Goal: Task Accomplishment & Management: Manage account settings

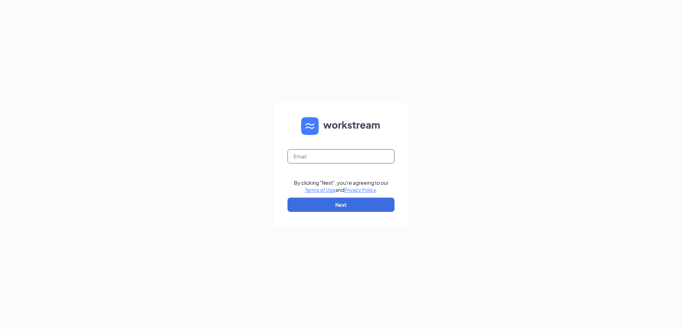
click at [350, 160] on input "text" at bounding box center [340, 156] width 107 height 14
type input "h"
click at [339, 159] on input "text" at bounding box center [340, 156] width 107 height 14
type input "bwwmhs3324@gmail.com"
click at [344, 208] on button "Next" at bounding box center [340, 205] width 107 height 14
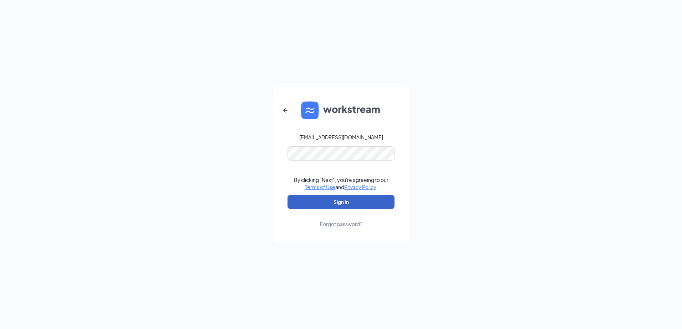
click at [332, 204] on button "Sign In" at bounding box center [340, 202] width 107 height 14
click at [346, 207] on button "Sign In" at bounding box center [340, 202] width 107 height 14
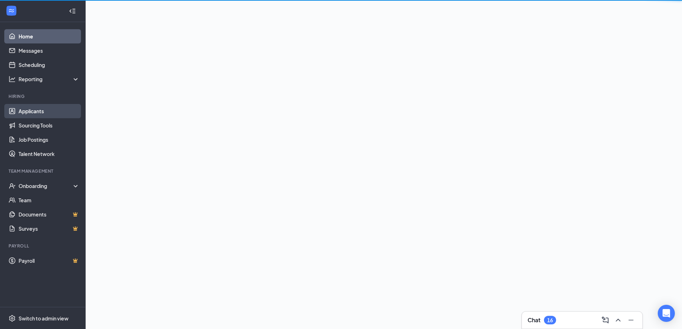
click at [41, 108] on link "Applicants" at bounding box center [49, 111] width 61 height 14
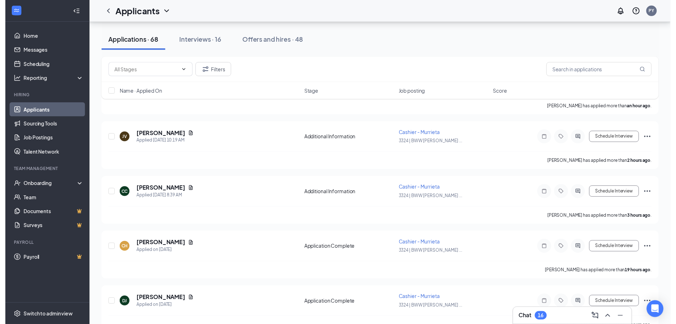
scroll to position [71, 0]
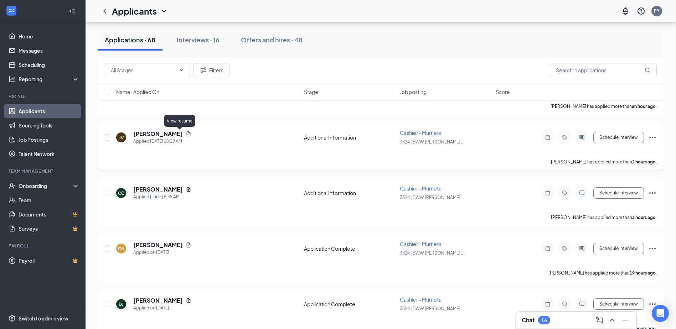
click at [186, 133] on icon "Document" at bounding box center [189, 134] width 6 height 6
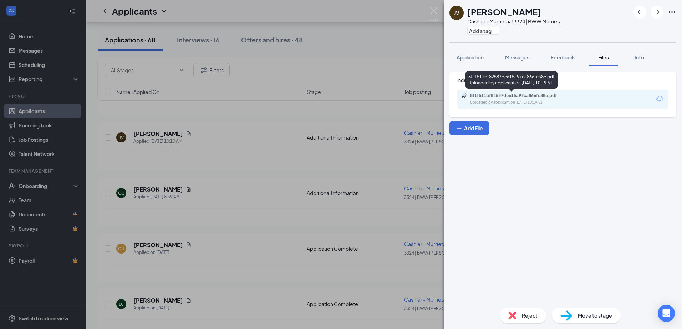
click at [510, 94] on div "8f1f511bf82587de615a97ca866fe38e.pdf" at bounding box center [520, 96] width 100 height 6
click at [434, 12] on img at bounding box center [433, 14] width 9 height 14
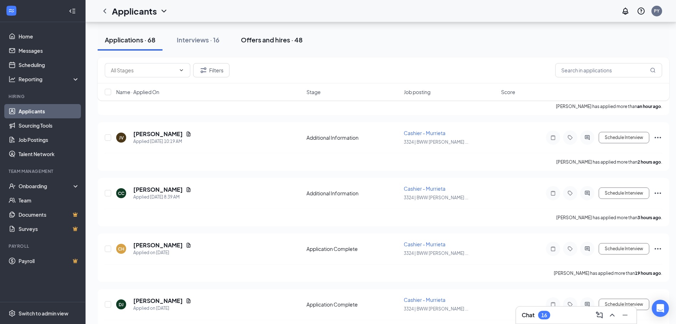
click at [257, 41] on div "Offers and hires · 48" at bounding box center [272, 39] width 62 height 9
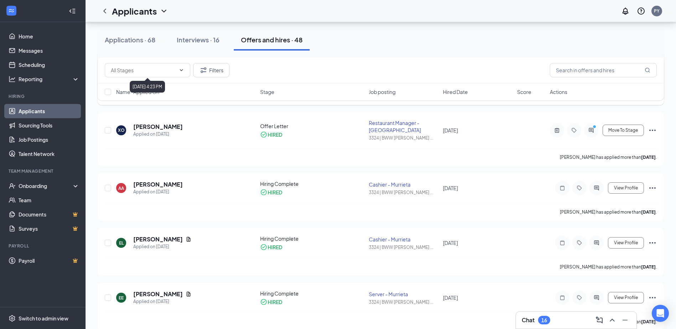
scroll to position [499, 0]
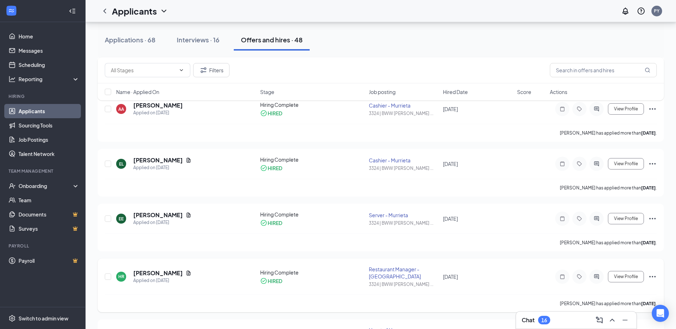
click at [479, 274] on div "[DATE]" at bounding box center [478, 277] width 70 height 8
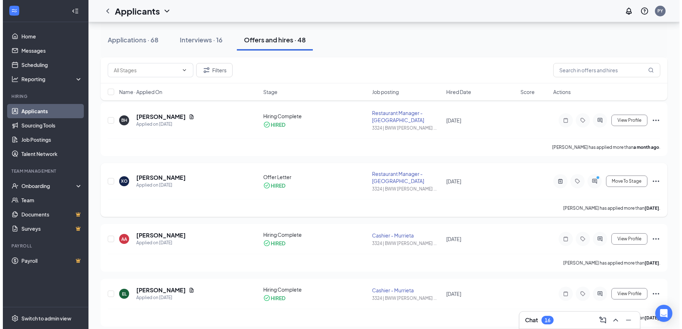
scroll to position [356, 0]
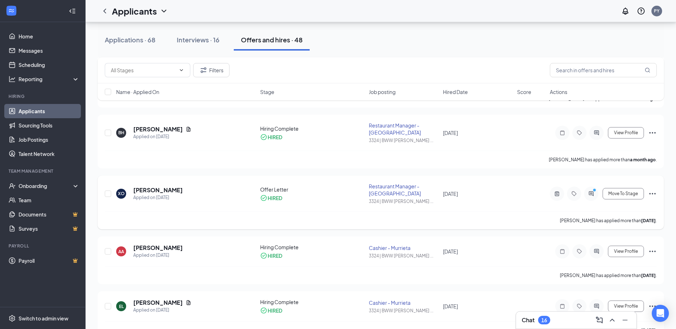
click at [592, 198] on div at bounding box center [591, 194] width 14 height 14
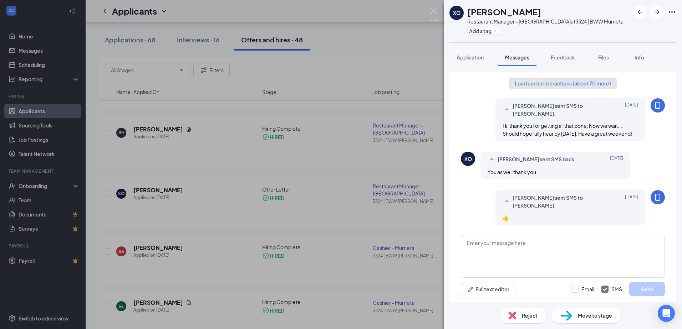
click at [555, 78] on button "Load earlier interactions (about 70 more)" at bounding box center [562, 83] width 108 height 11
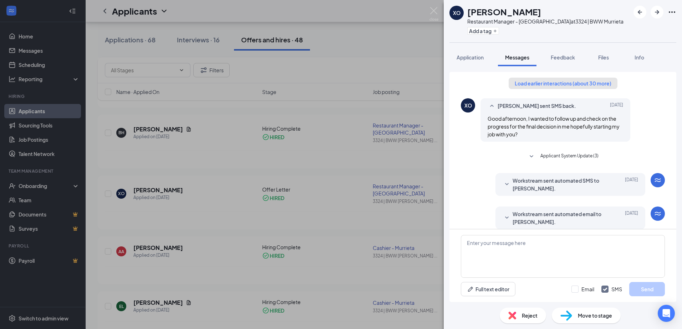
click at [574, 85] on button "Load earlier interactions (about 30 more)" at bounding box center [562, 83] width 109 height 11
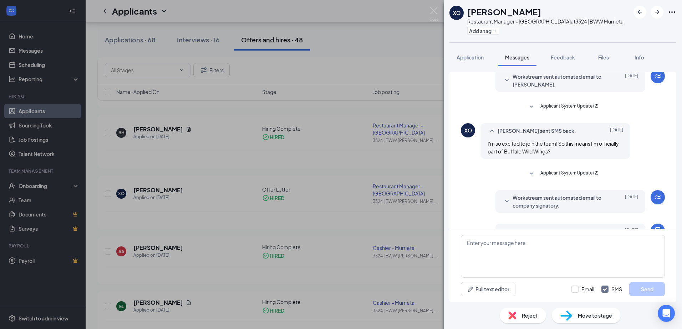
scroll to position [1462, 0]
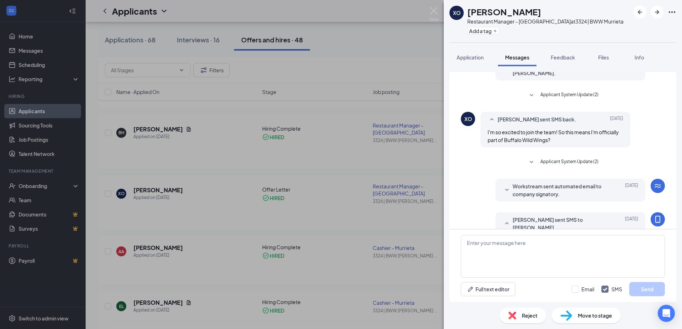
click at [552, 158] on span "Applicant System Update (2)" at bounding box center [569, 162] width 58 height 9
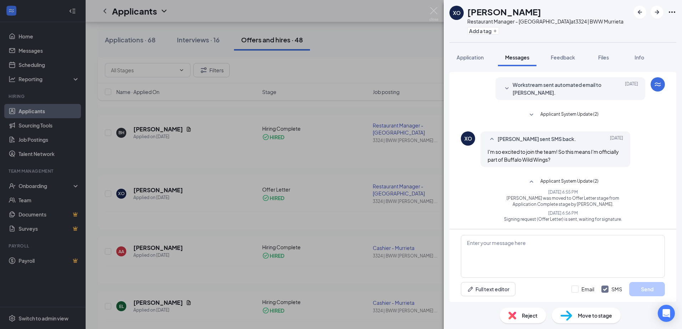
scroll to position [1426, 0]
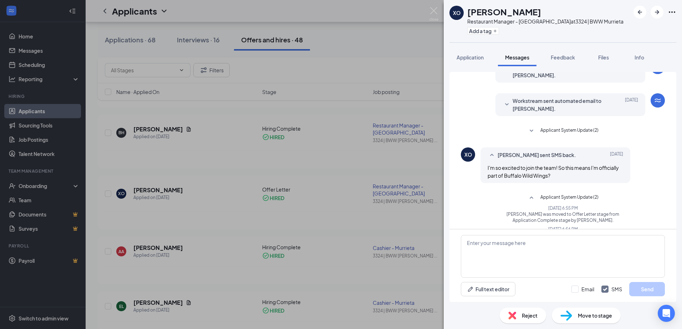
click at [564, 127] on span "Applicant System Update (2)" at bounding box center [569, 131] width 58 height 9
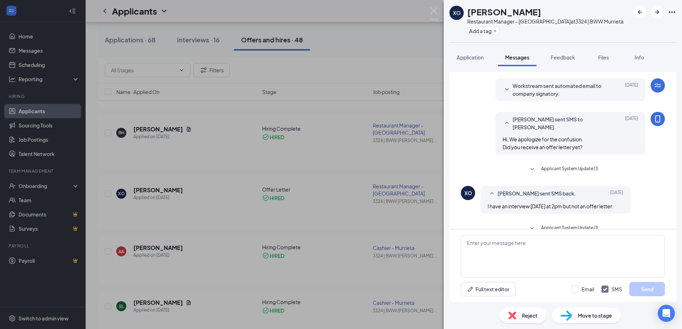
scroll to position [1640, 0]
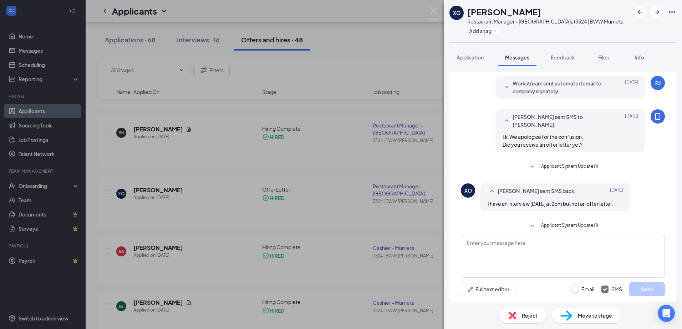
click at [547, 163] on span "Applicant System Update (1)" at bounding box center [569, 167] width 57 height 9
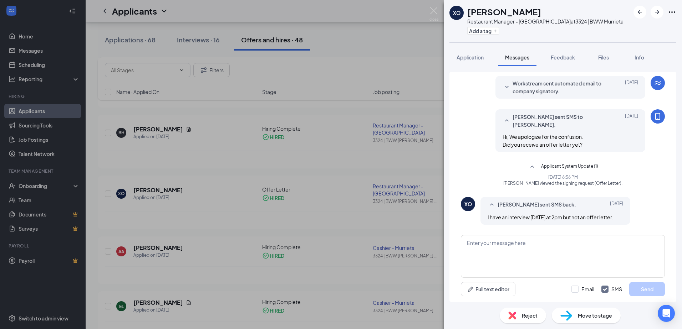
scroll to position [1675, 0]
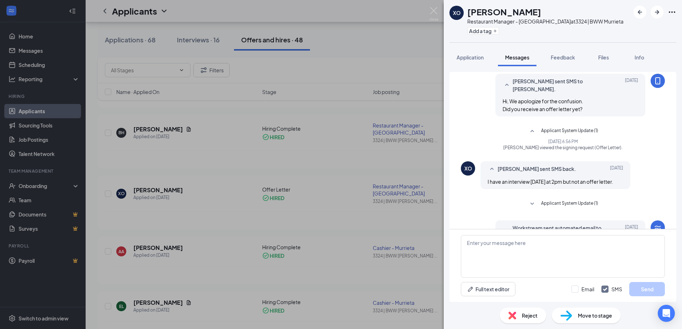
click at [550, 200] on span "Applicant System Update (1)" at bounding box center [569, 204] width 57 height 9
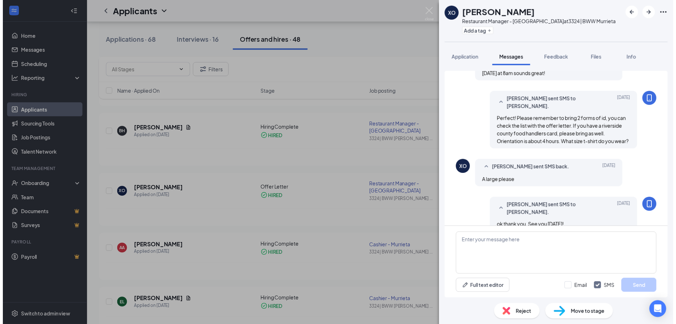
scroll to position [2778, 0]
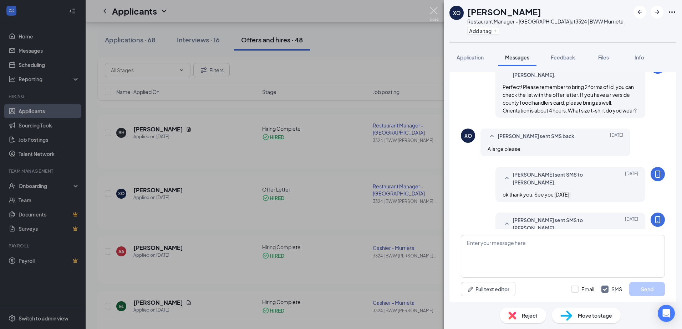
click at [436, 10] on img at bounding box center [433, 14] width 9 height 14
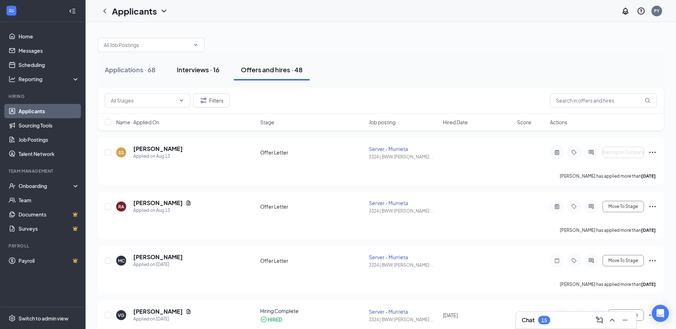
click at [204, 62] on button "Interviews · 16" at bounding box center [198, 69] width 57 height 21
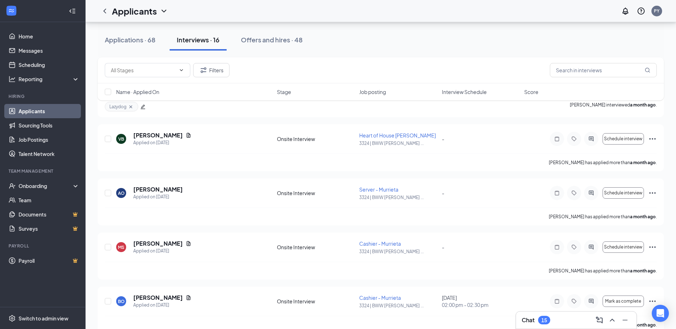
scroll to position [642, 0]
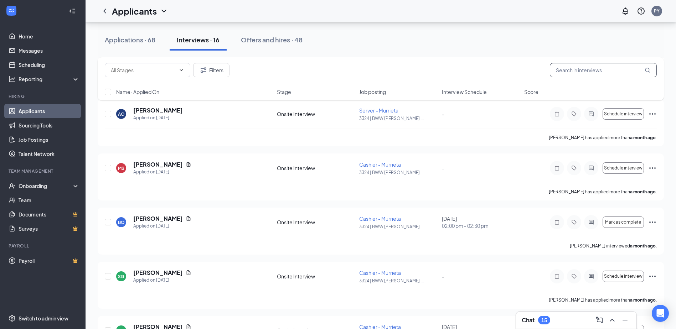
click at [604, 68] on input "text" at bounding box center [603, 70] width 107 height 14
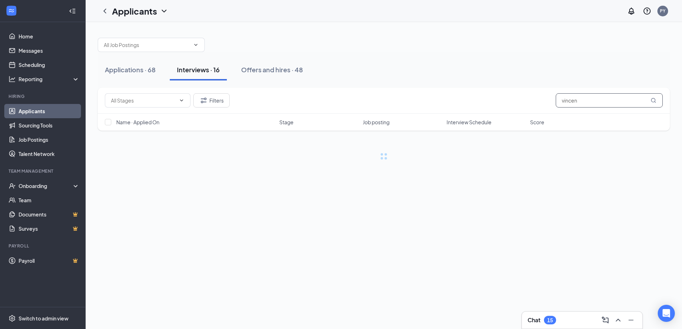
type input "[PERSON_NAME]"
drag, startPoint x: 588, startPoint y: 104, endPoint x: 462, endPoint y: 93, distance: 126.7
click at [462, 93] on div "Filters [PERSON_NAME]" at bounding box center [384, 100] width 558 height 14
type input "garc"
click at [132, 71] on div "Applications · 0 / 68" at bounding box center [135, 69] width 61 height 9
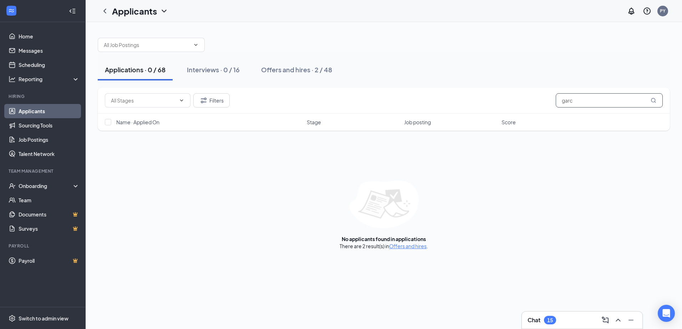
drag, startPoint x: 592, startPoint y: 98, endPoint x: 530, endPoint y: 101, distance: 62.8
click at [530, 101] on div "Filters garc" at bounding box center [384, 100] width 558 height 14
type input "v"
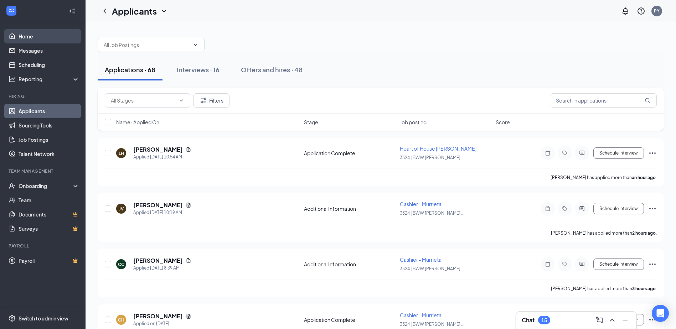
click at [31, 32] on link "Home" at bounding box center [49, 36] width 61 height 14
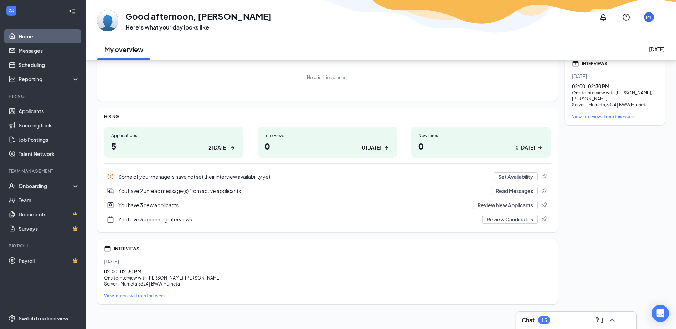
scroll to position [53, 0]
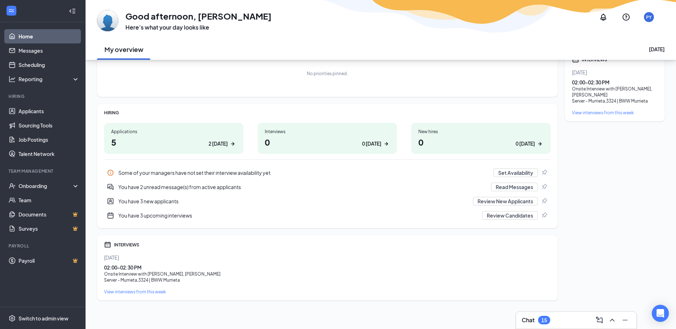
click at [222, 149] on div "Applications 5 2 [DATE]" at bounding box center [173, 138] width 139 height 31
click at [50, 38] on link "Home" at bounding box center [49, 36] width 61 height 14
click at [209, 135] on div "Applications 5 2 [DATE]" at bounding box center [173, 138] width 139 height 31
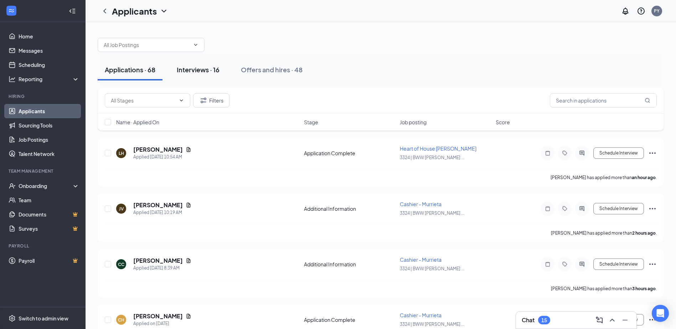
click at [187, 72] on div "Interviews · 16" at bounding box center [198, 69] width 43 height 9
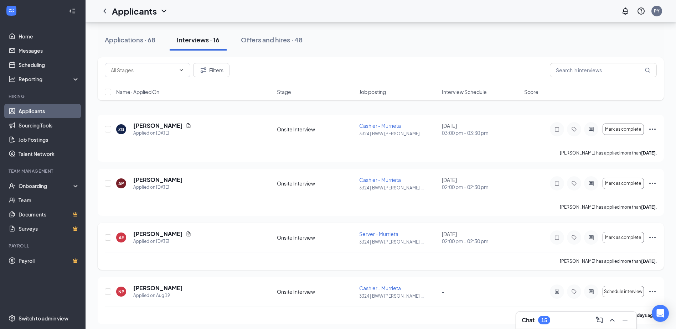
scroll to position [36, 0]
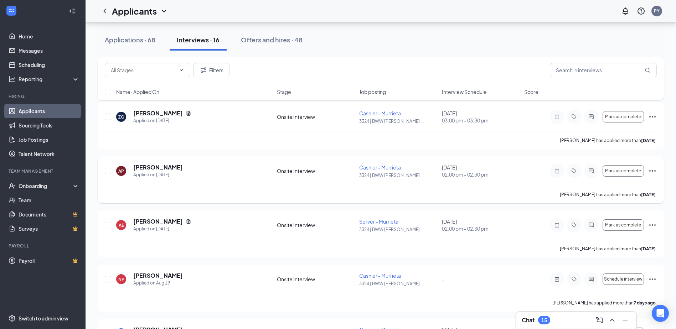
click at [656, 170] on icon "Ellipses" at bounding box center [652, 171] width 9 height 9
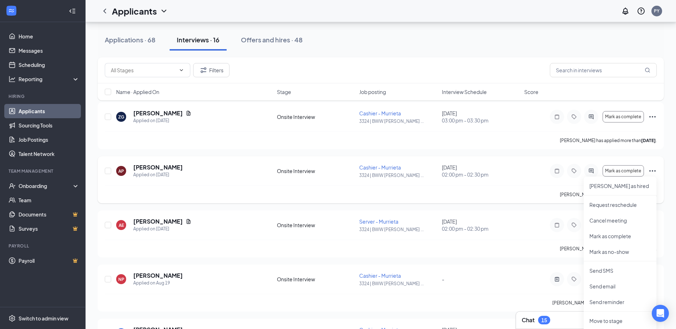
click at [277, 173] on div "Onsite Interview" at bounding box center [316, 171] width 78 height 7
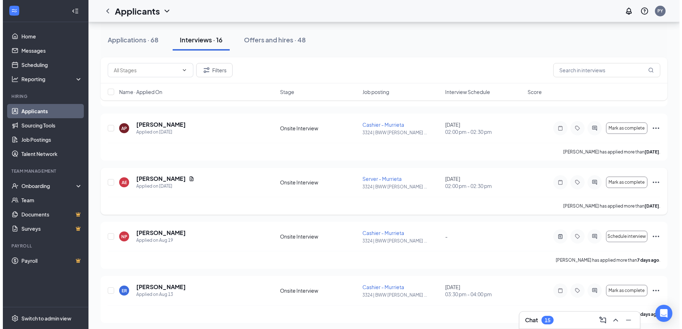
scroll to position [71, 0]
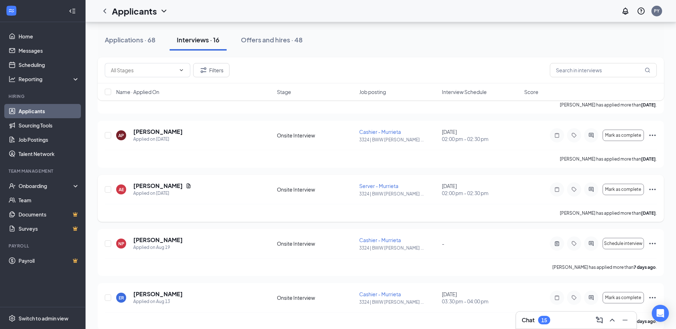
drag, startPoint x: 185, startPoint y: 185, endPoint x: 178, endPoint y: 185, distance: 7.5
click at [180, 185] on div "AE Alexis Escamilla Applied on Aug 21" at bounding box center [194, 189] width 156 height 15
click at [178, 185] on div "[PERSON_NAME]" at bounding box center [162, 186] width 58 height 8
click at [186, 186] on icon "Document" at bounding box center [189, 186] width 6 height 6
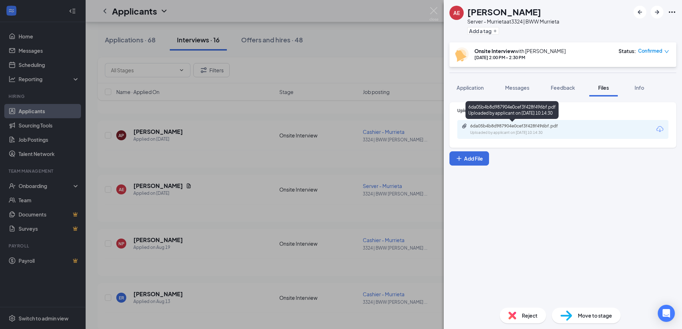
click at [509, 126] on div "6da05b4b8d987904e0cef3f428f496bf.pdf" at bounding box center [520, 126] width 100 height 6
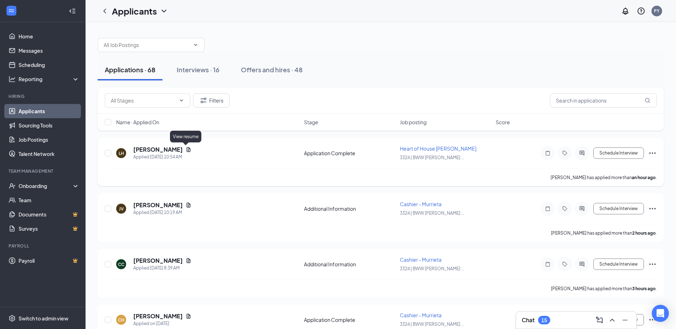
click at [186, 150] on icon "Document" at bounding box center [189, 150] width 6 height 6
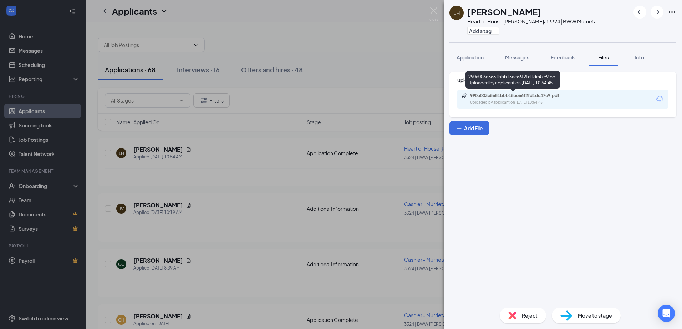
click at [513, 103] on div "Uploaded by applicant on Aug 26, 2025 at 10:54:45" at bounding box center [523, 103] width 107 height 6
click at [564, 61] on button "Feedback" at bounding box center [562, 57] width 38 height 18
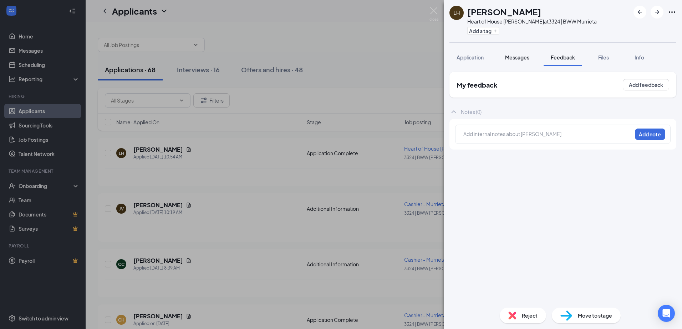
click at [533, 56] on button "Messages" at bounding box center [517, 57] width 38 height 18
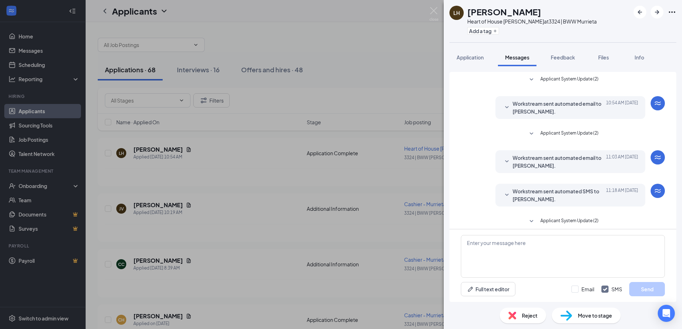
scroll to position [5, 0]
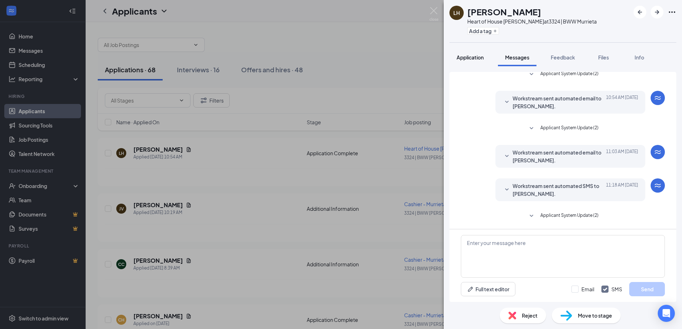
click at [472, 56] on span "Application" at bounding box center [469, 57] width 27 height 6
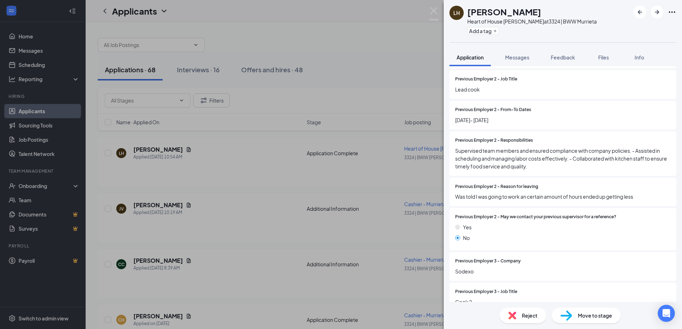
scroll to position [1034, 0]
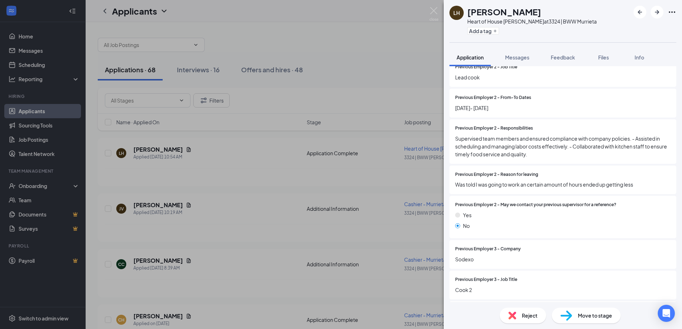
click at [518, 315] on div "Reject" at bounding box center [522, 316] width 46 height 16
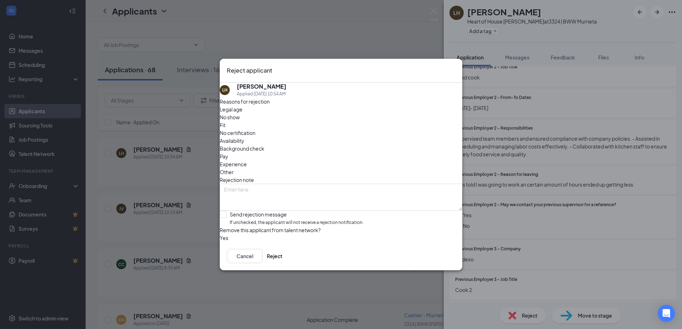
click at [455, 66] on icon "Cross" at bounding box center [455, 66] width 0 height 0
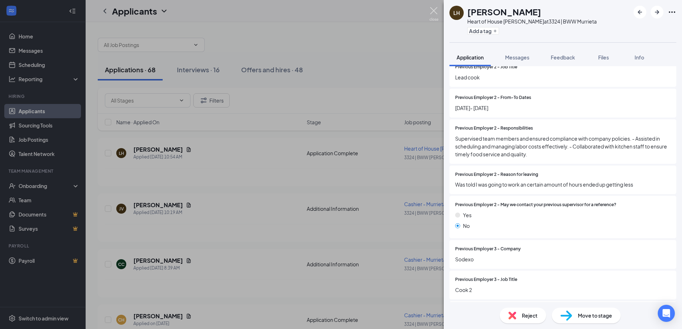
click at [435, 15] on img at bounding box center [433, 14] width 9 height 14
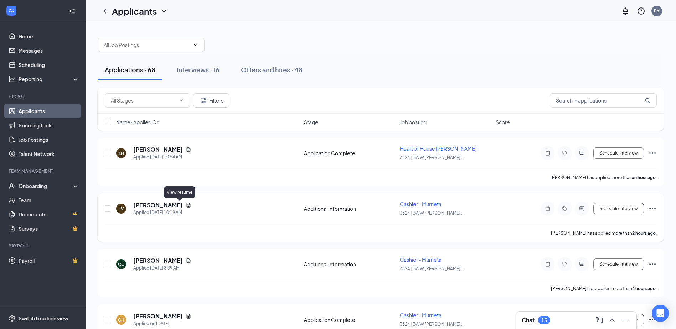
click at [187, 206] on icon "Document" at bounding box center [189, 205] width 4 height 5
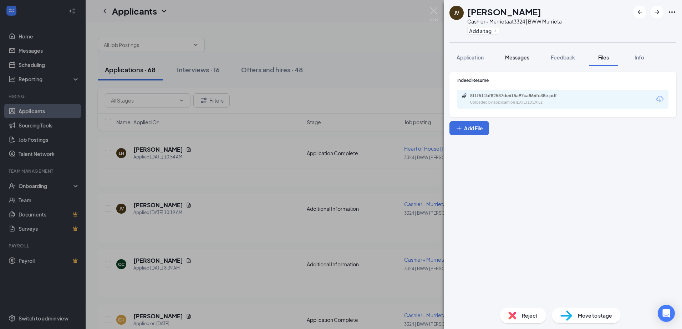
click at [520, 55] on span "Messages" at bounding box center [517, 57] width 24 height 6
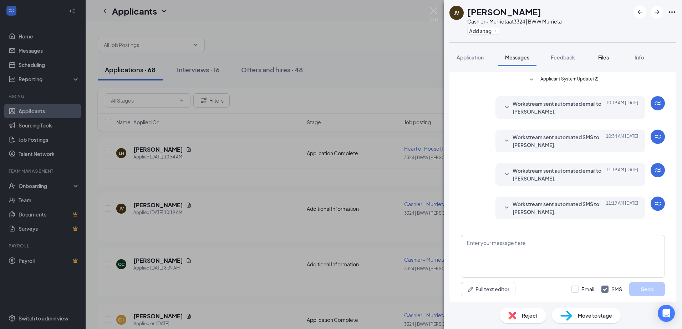
click at [609, 61] on button "Files" at bounding box center [603, 57] width 29 height 18
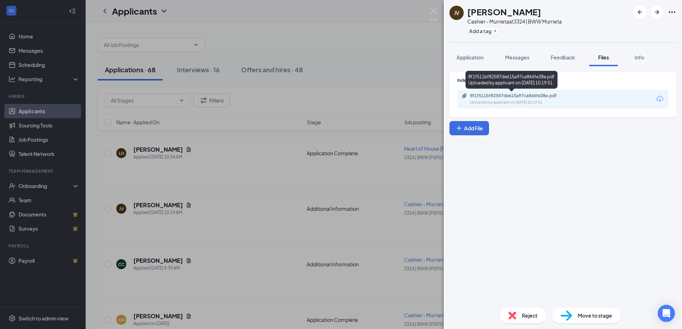
click at [541, 93] on div "8f1f511bf82587de615a97ca866fe38e.pdf Uploaded by applicant on [DATE] 10:19:51" at bounding box center [562, 99] width 211 height 19
click at [540, 96] on div "8f1f511bf82587de615a97ca866fe38e.pdf" at bounding box center [520, 96] width 100 height 6
